Goal: Task Accomplishment & Management: Use online tool/utility

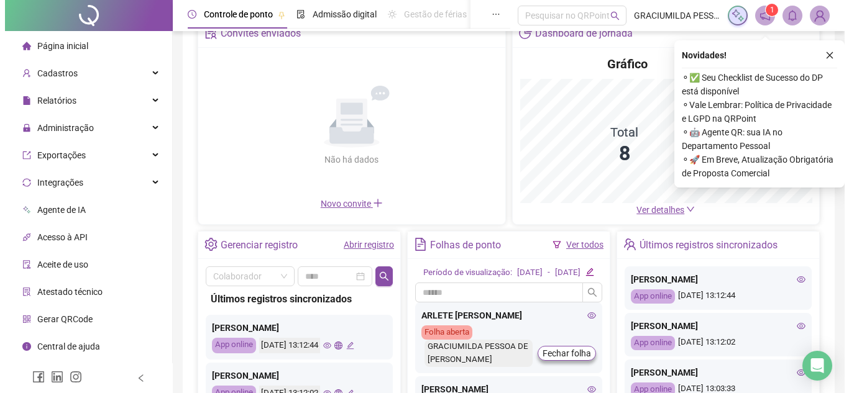
scroll to position [124, 0]
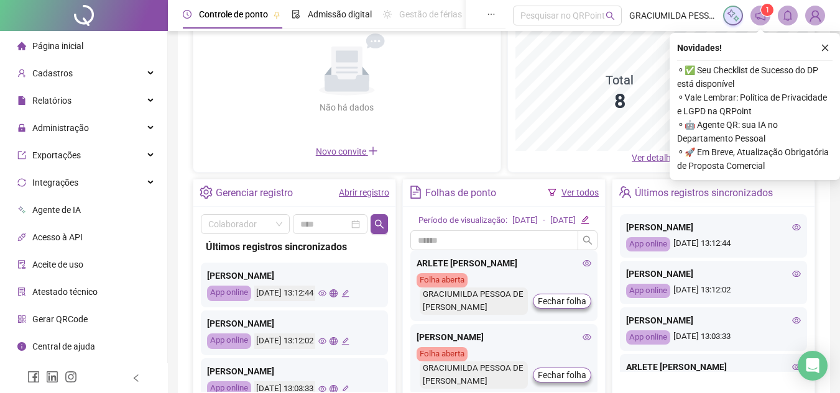
click at [326, 291] on icon "eye" at bounding box center [322, 294] width 8 height 8
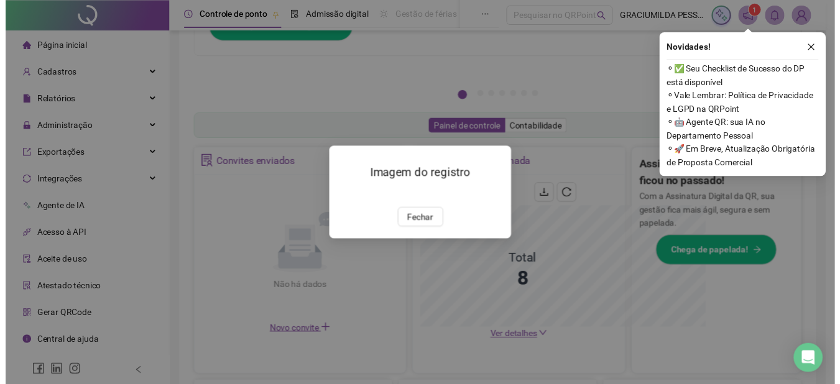
scroll to position [308, 0]
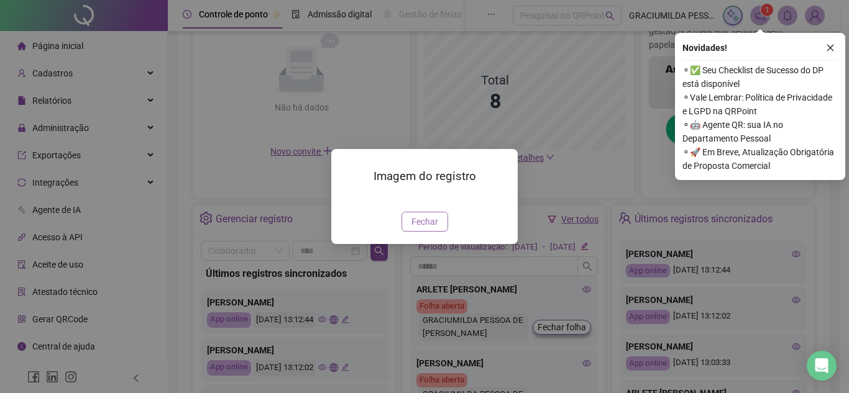
click at [438, 232] on button "Fechar" at bounding box center [424, 222] width 47 height 20
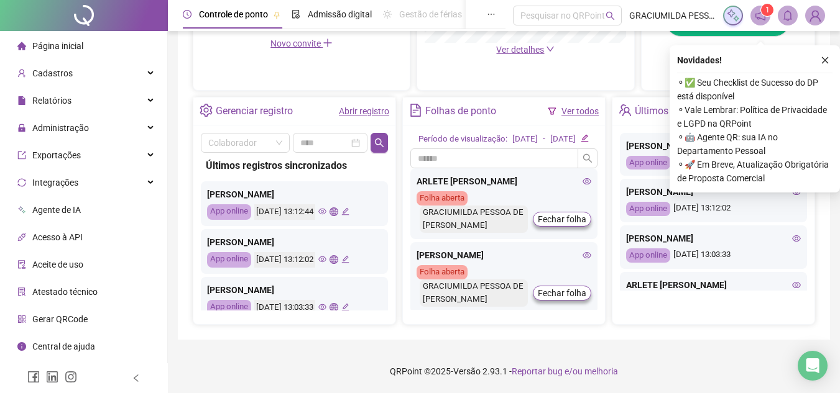
scroll to position [428, 0]
click at [822, 56] on icon "close" at bounding box center [824, 60] width 9 height 9
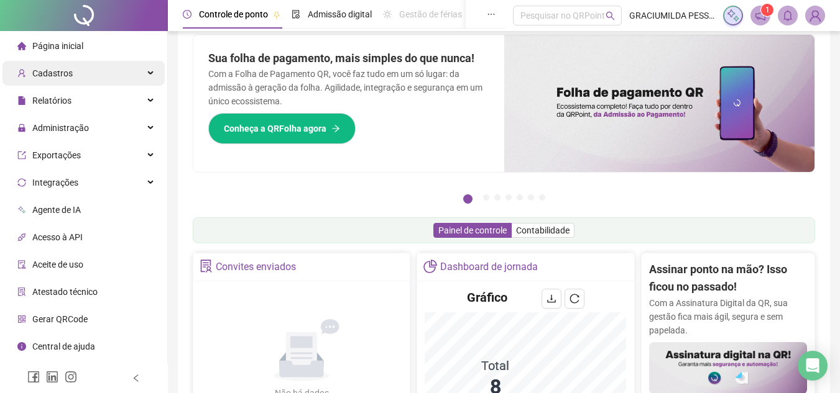
scroll to position [0, 0]
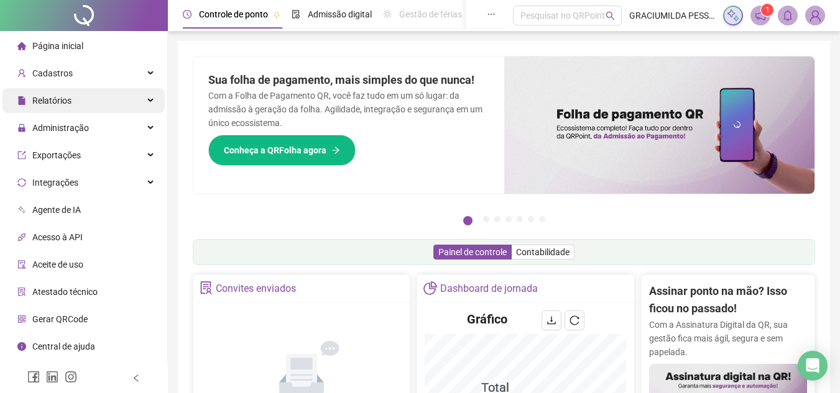
click at [104, 98] on div "Relatórios" at bounding box center [83, 100] width 162 height 25
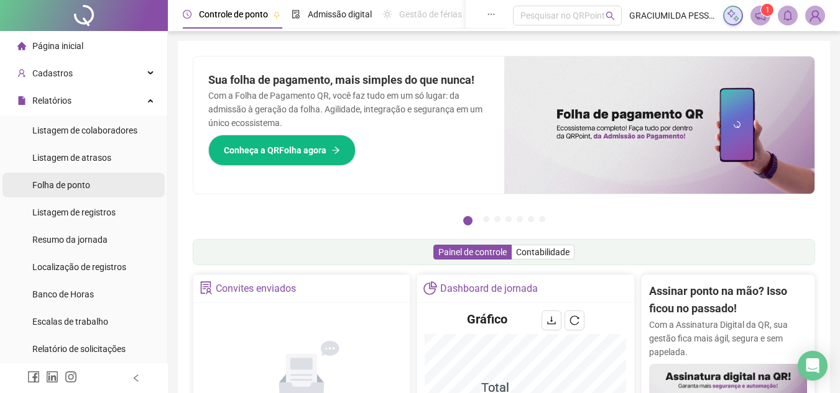
click at [80, 188] on span "Folha de ponto" at bounding box center [61, 185] width 58 height 10
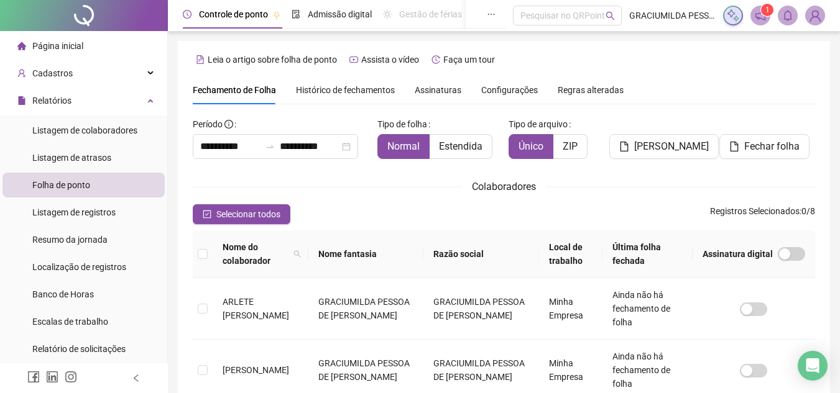
scroll to position [58, 0]
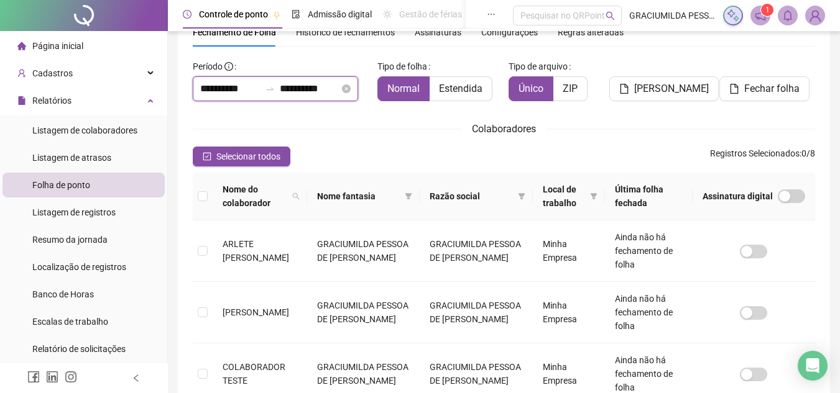
click at [224, 86] on input "**********" at bounding box center [230, 88] width 60 height 15
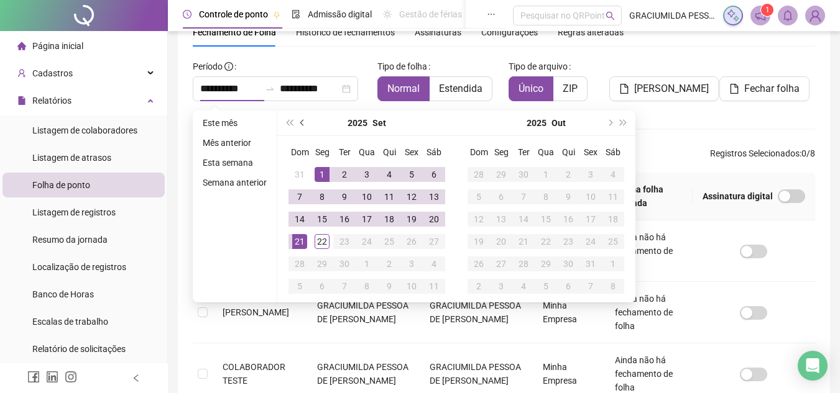
click at [300, 127] on button "prev-year" at bounding box center [303, 123] width 14 height 25
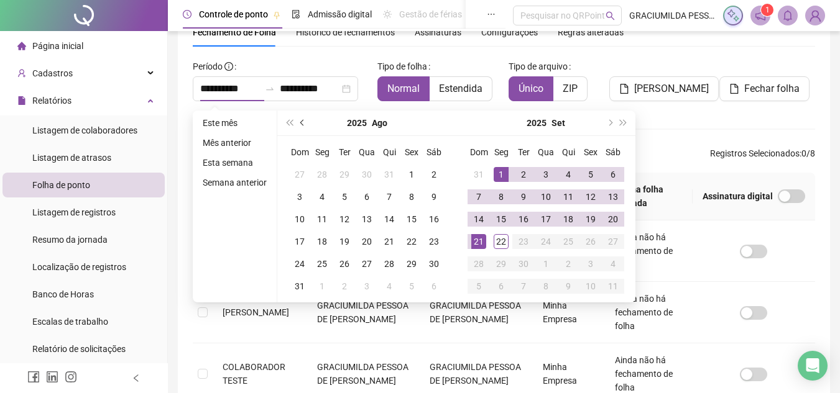
click at [301, 121] on span "prev-year" at bounding box center [303, 123] width 6 height 6
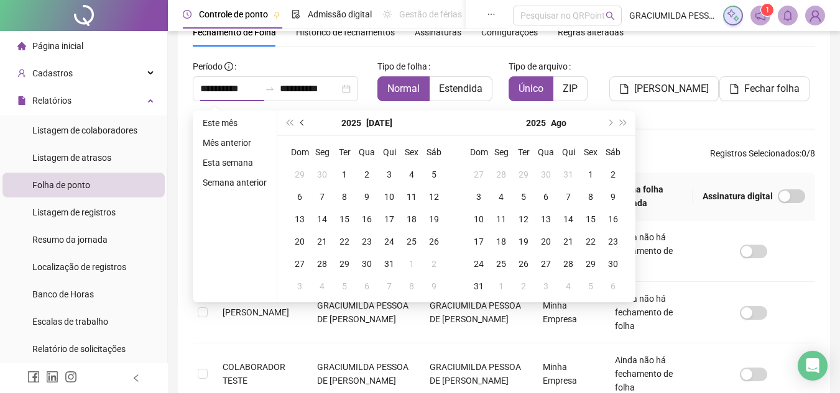
click at [300, 120] on button "prev-year" at bounding box center [303, 123] width 14 height 25
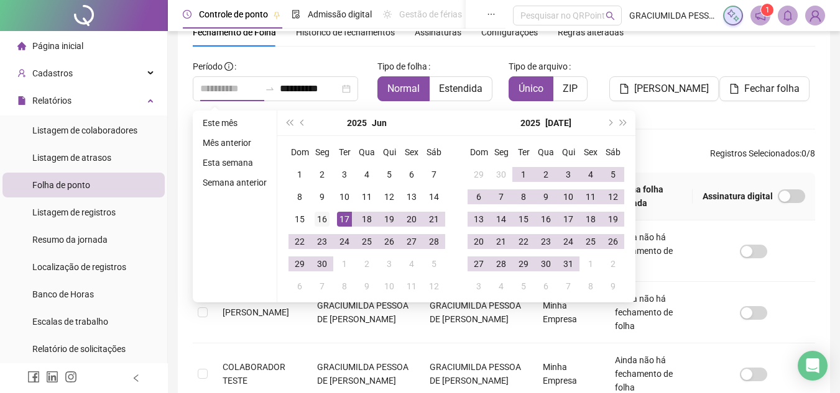
type input "**********"
click at [319, 218] on div "16" at bounding box center [321, 219] width 15 height 15
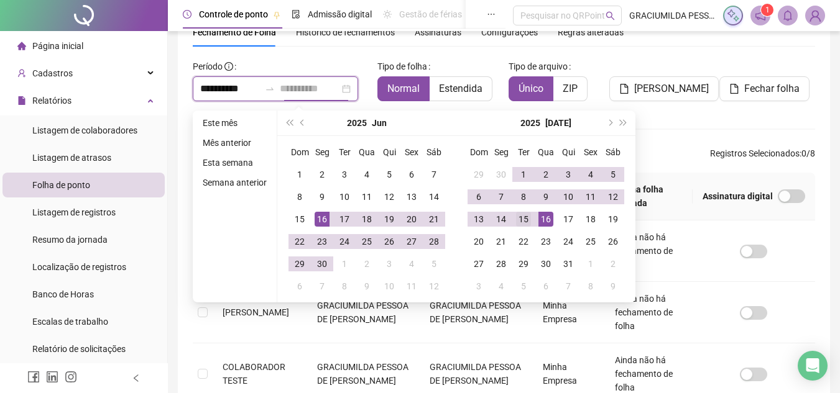
type input "**********"
click at [526, 216] on div "15" at bounding box center [523, 219] width 15 height 15
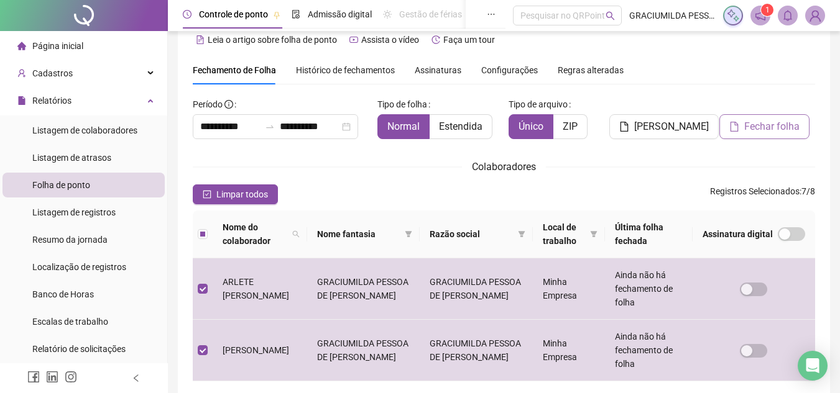
scroll to position [0, 0]
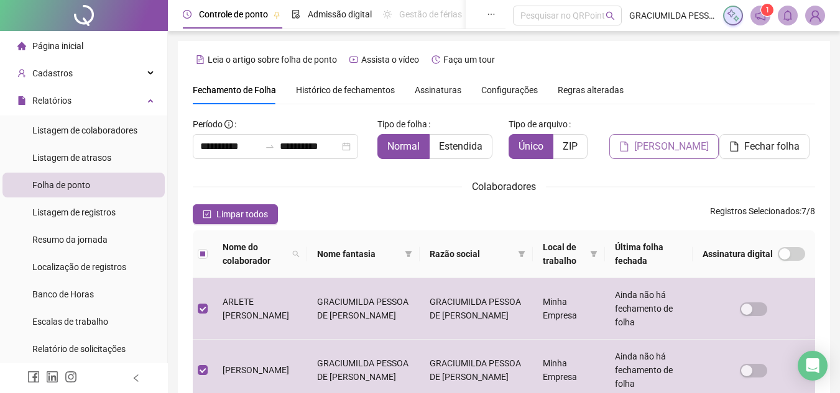
click at [681, 152] on span "[PERSON_NAME]" at bounding box center [671, 146] width 75 height 15
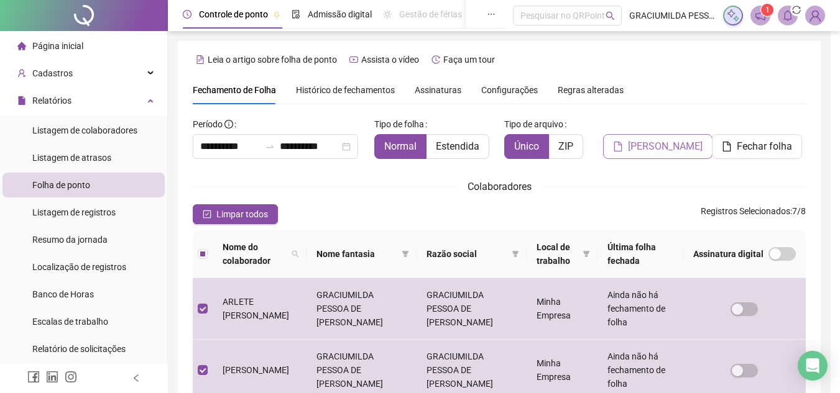
scroll to position [58, 0]
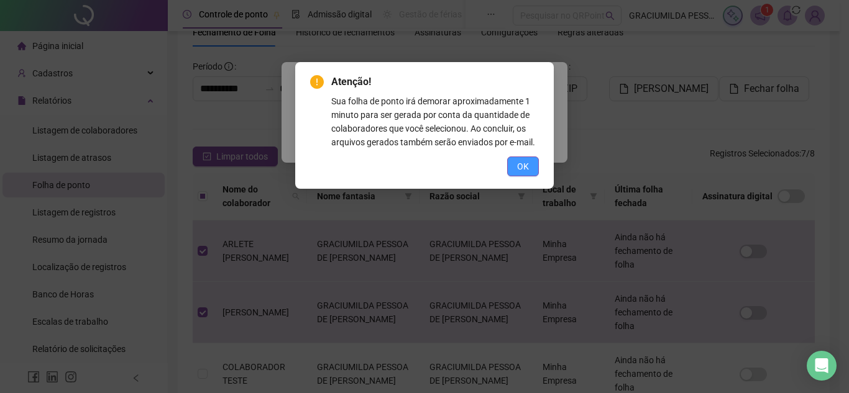
click at [517, 166] on span "OK" at bounding box center [523, 167] width 12 height 14
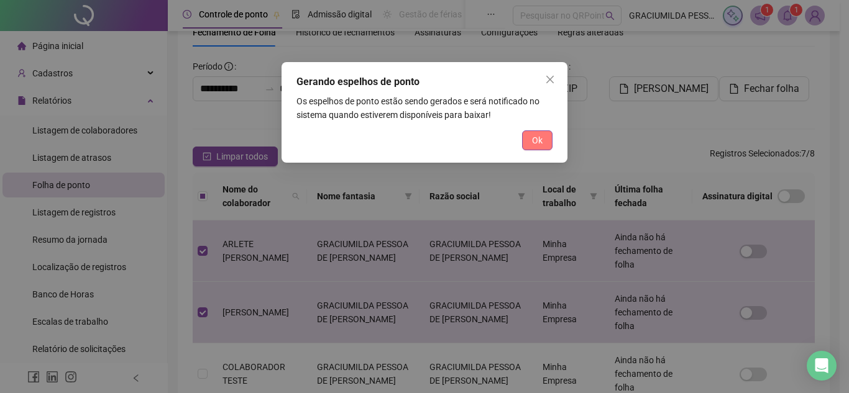
click at [546, 142] on button "Ok" at bounding box center [537, 141] width 30 height 20
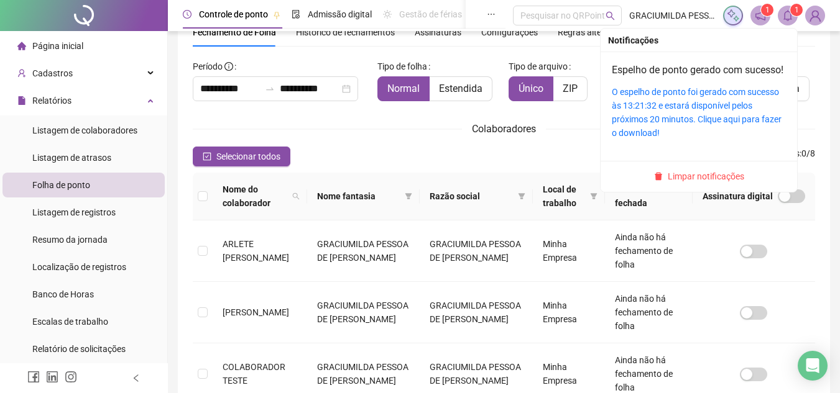
click at [790, 12] on sup "1" at bounding box center [796, 10] width 12 height 12
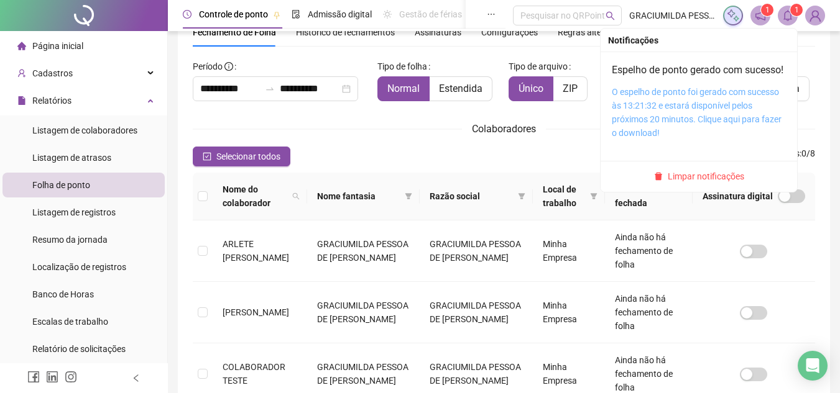
click at [712, 117] on link "O espelho de ponto foi gerado com sucesso às 13:21:32 e estará disponível pelos…" at bounding box center [697, 112] width 170 height 51
